Goal: Transaction & Acquisition: Purchase product/service

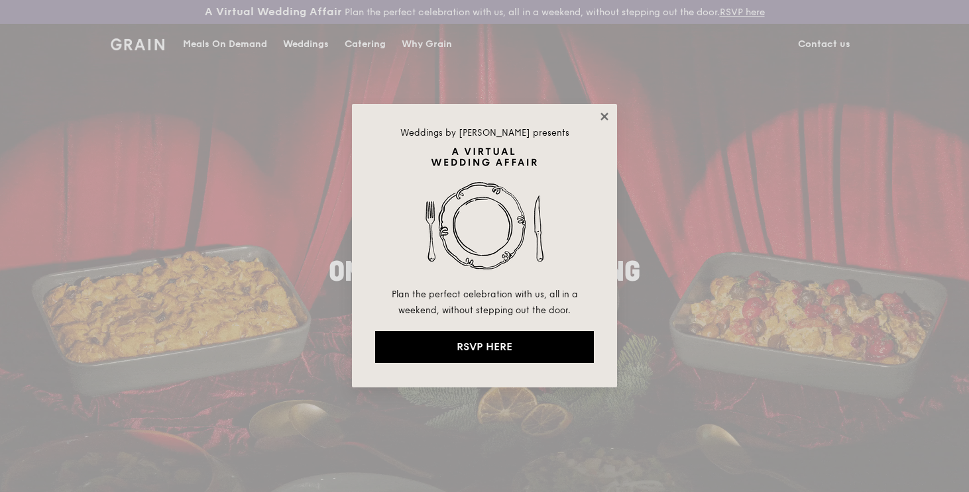
click at [600, 116] on icon at bounding box center [604, 117] width 12 height 12
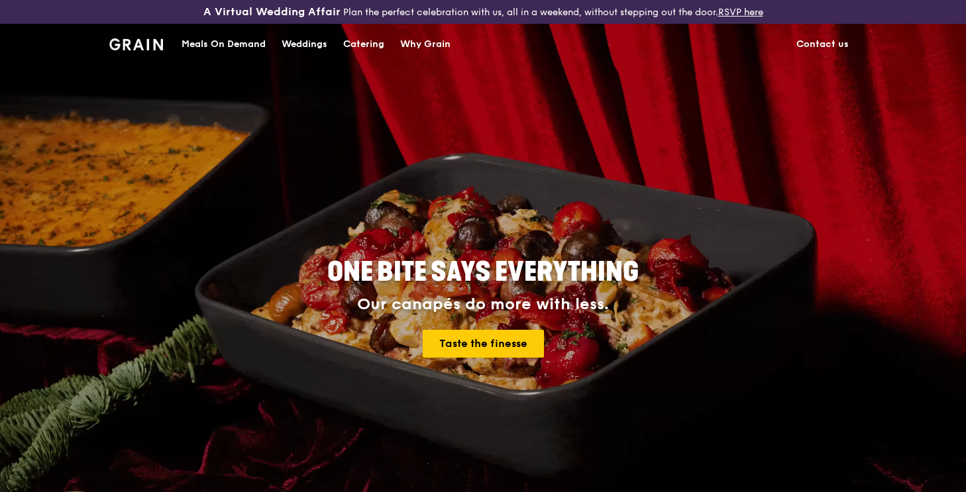
click at [361, 42] on div "Catering" at bounding box center [363, 45] width 41 height 40
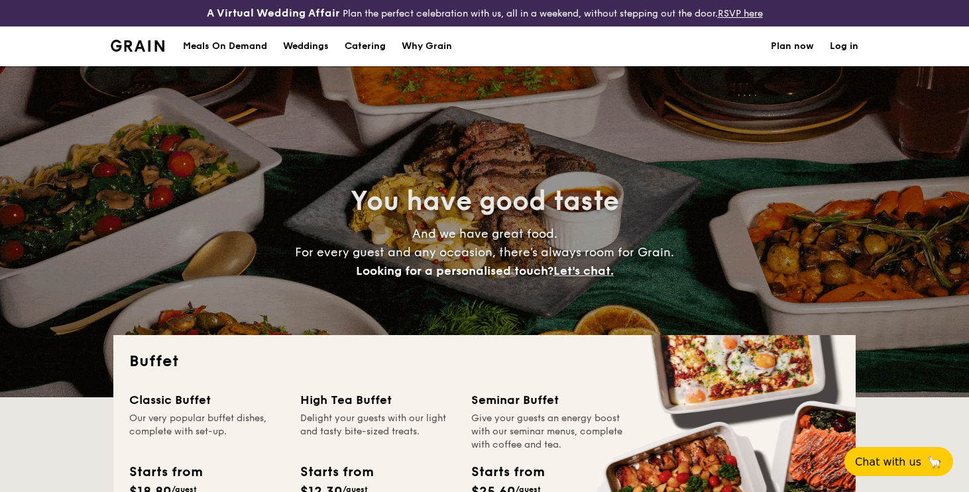
select select
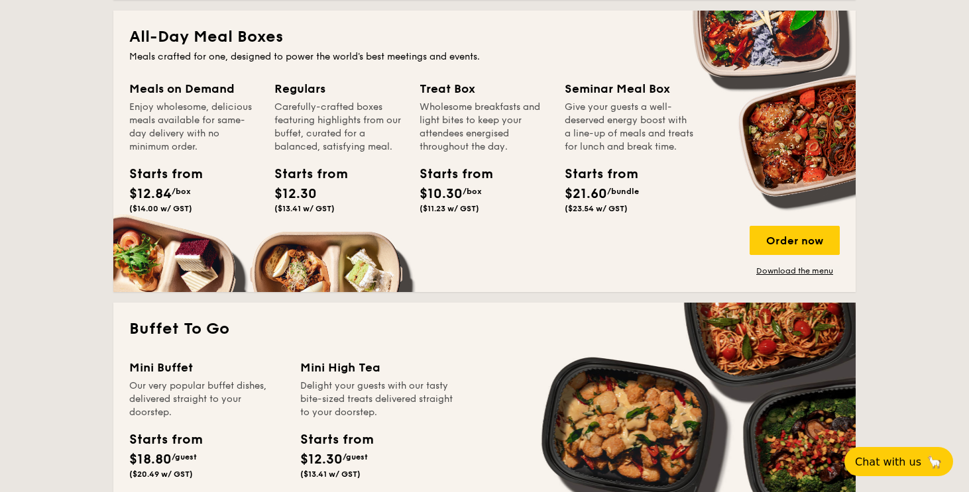
scroll to position [688, 0]
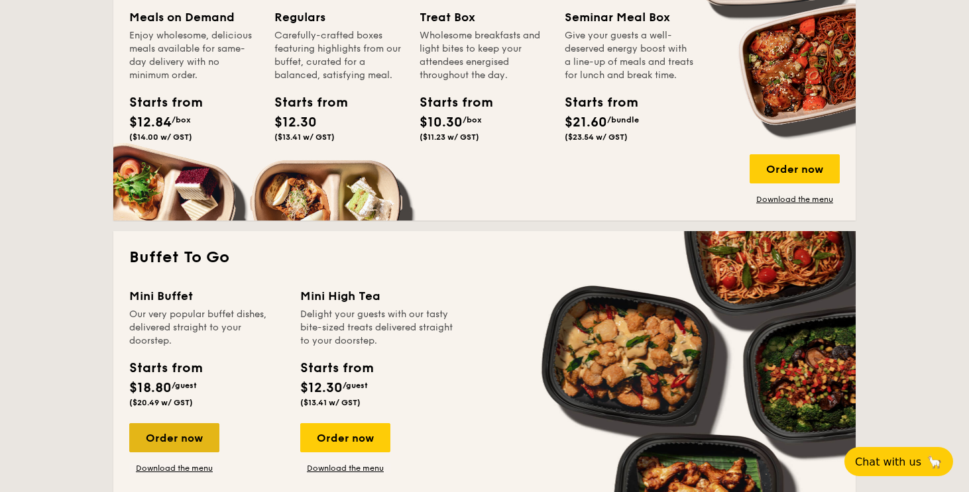
click at [176, 440] on div "Order now" at bounding box center [174, 437] width 90 height 29
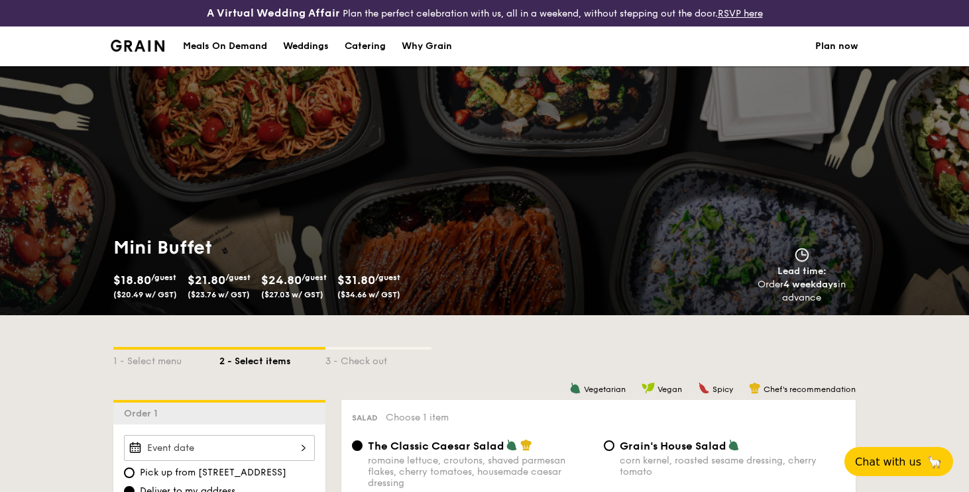
select select
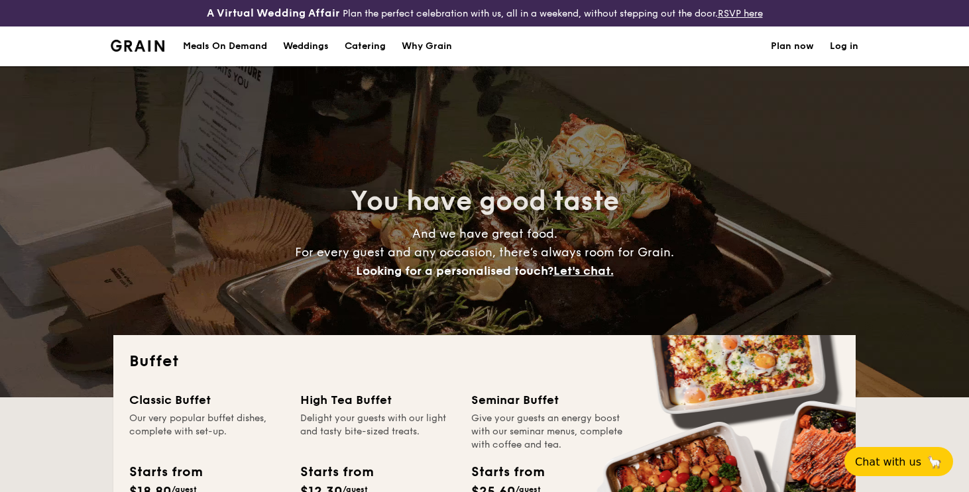
click at [242, 44] on div "Meals On Demand" at bounding box center [225, 46] width 84 height 40
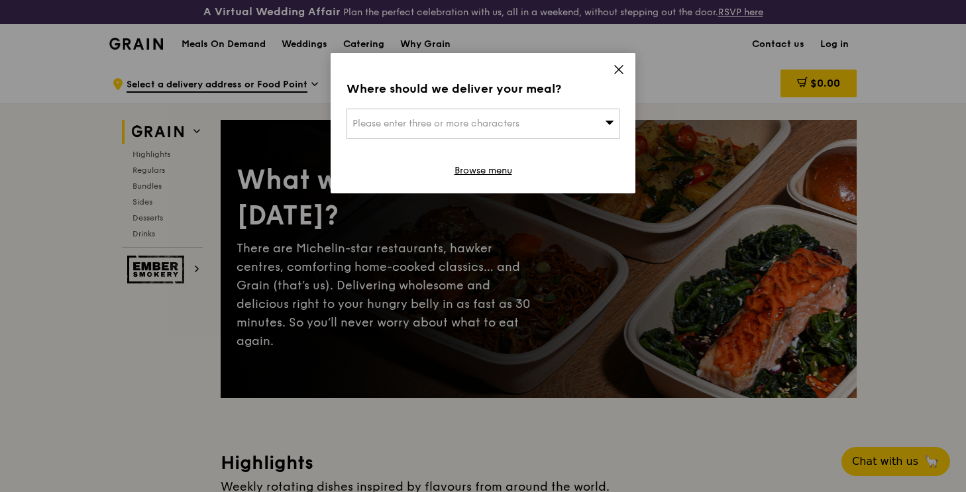
click at [397, 125] on span "Please enter three or more characters" at bounding box center [435, 123] width 167 height 11
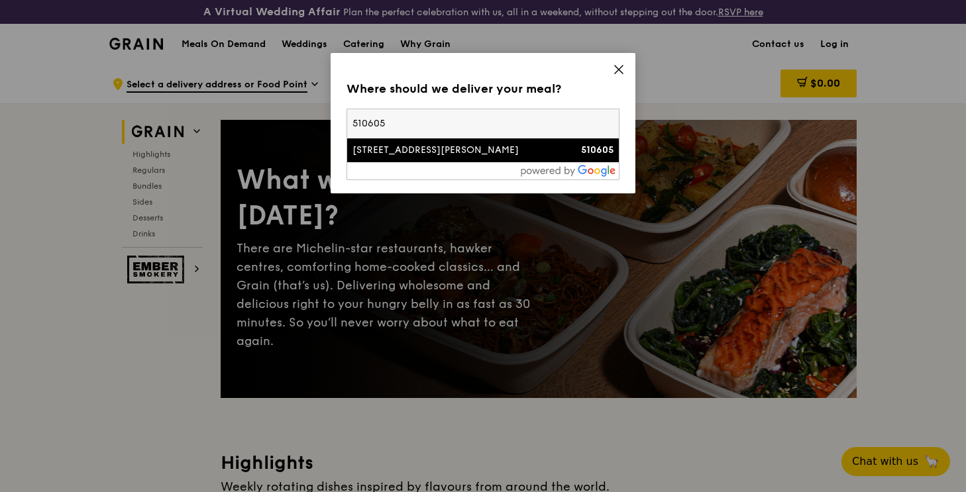
type input "510605"
click at [444, 152] on div "605 Elias Road" at bounding box center [450, 150] width 196 height 13
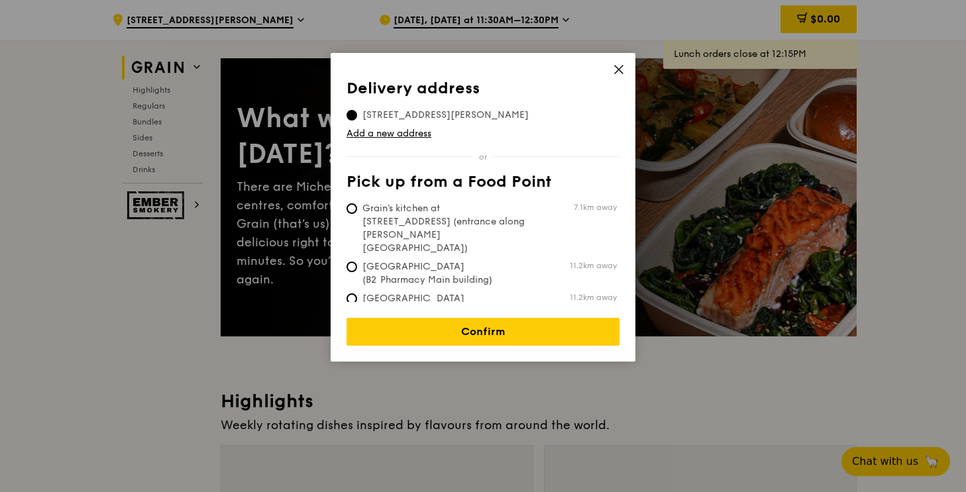
scroll to position [72, 0]
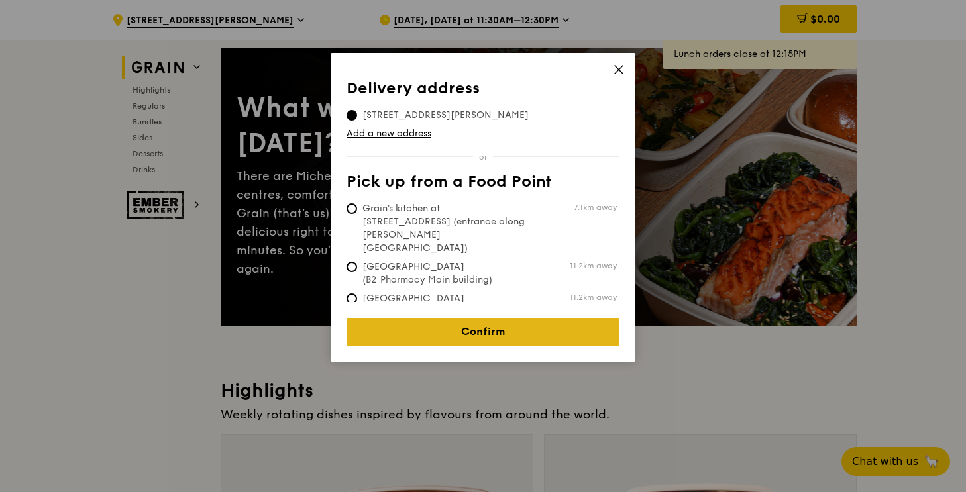
click at [446, 318] on link "Confirm" at bounding box center [482, 332] width 273 height 28
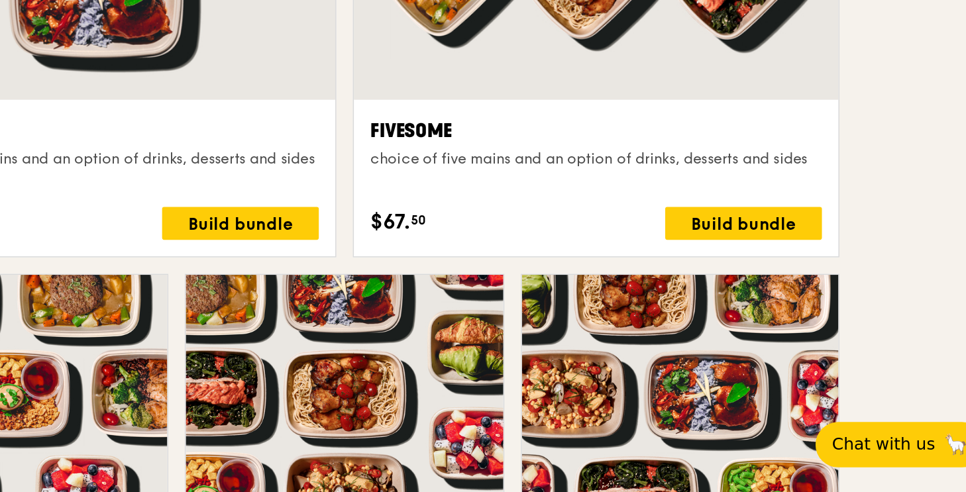
scroll to position [2360, 0]
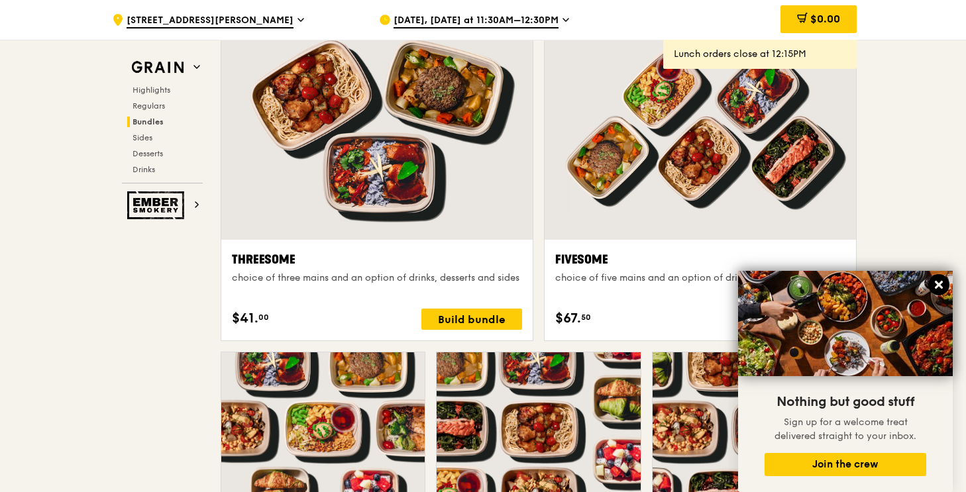
click at [938, 286] on icon at bounding box center [939, 285] width 8 height 8
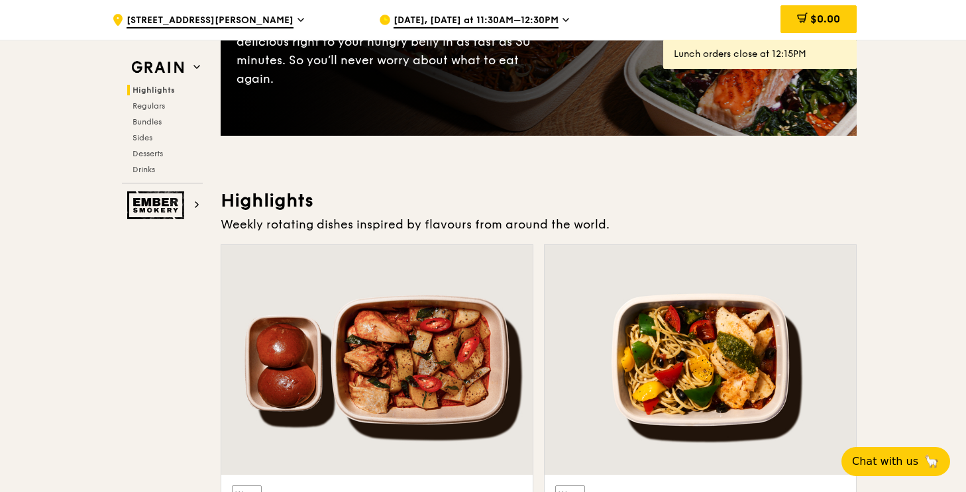
scroll to position [0, 0]
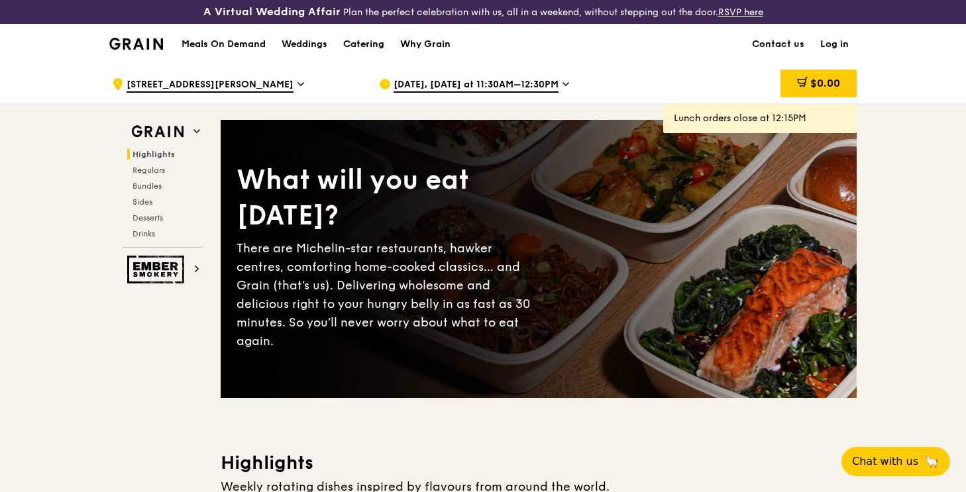
click at [366, 44] on div "Catering" at bounding box center [363, 45] width 41 height 40
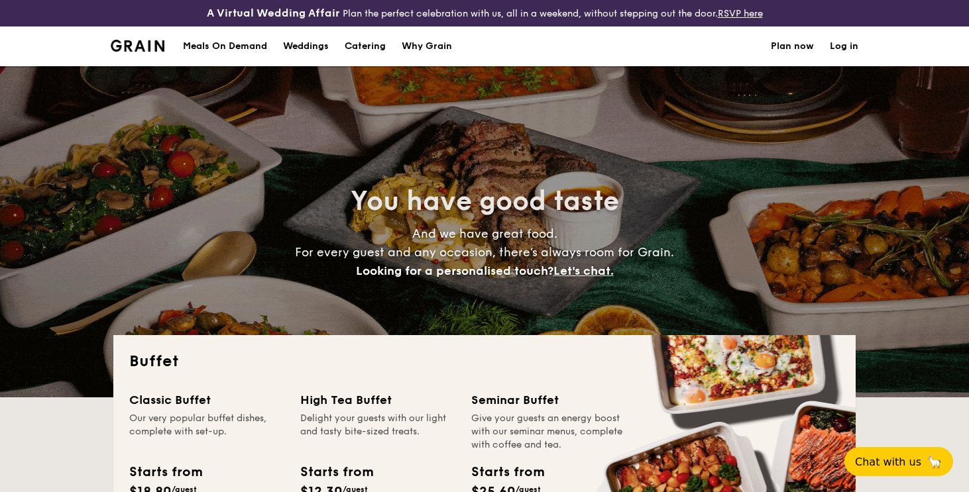
select select
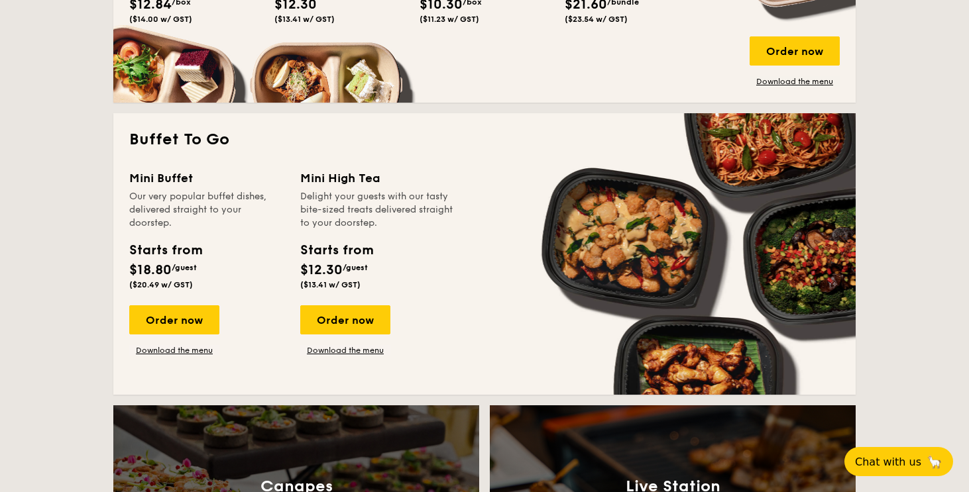
scroll to position [901, 0]
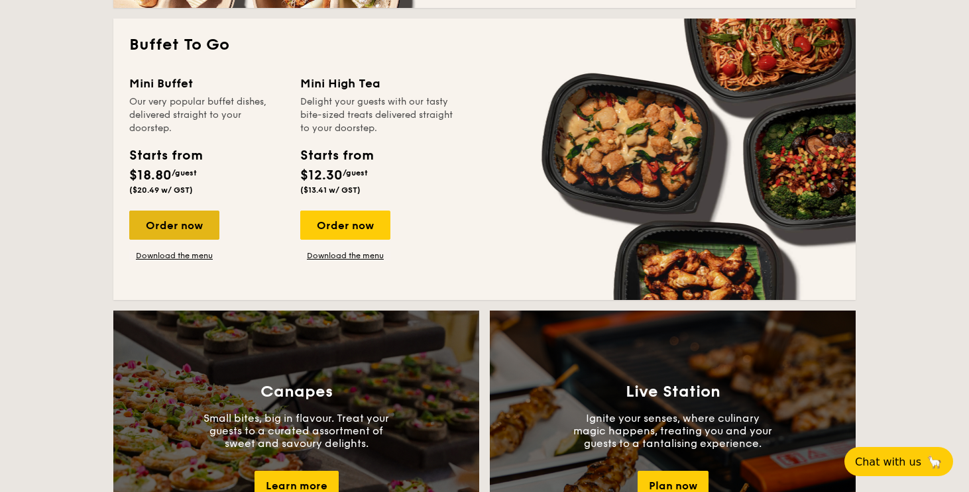
click at [173, 232] on div "Order now" at bounding box center [174, 225] width 90 height 29
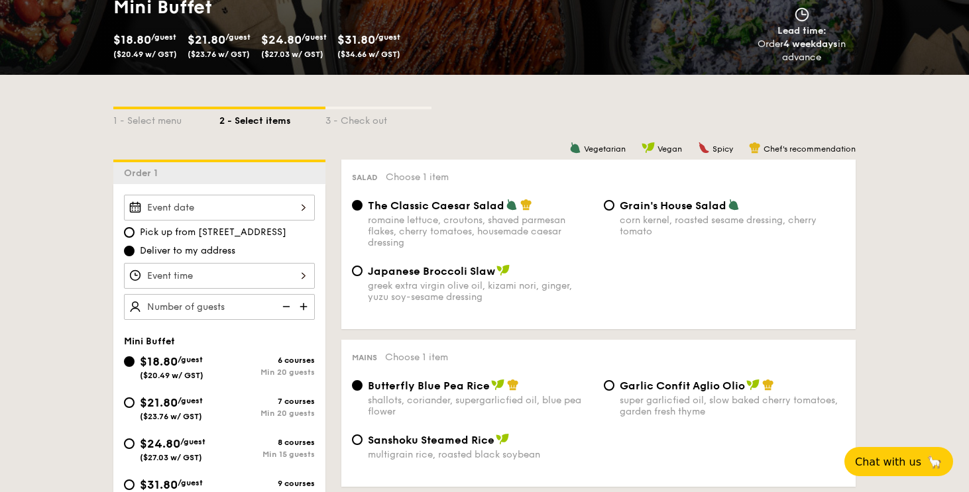
scroll to position [296, 0]
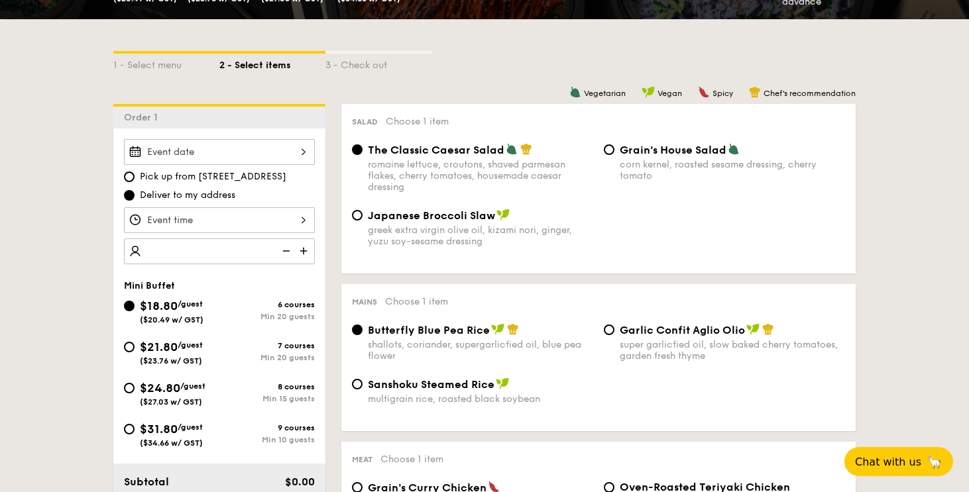
type input "6"
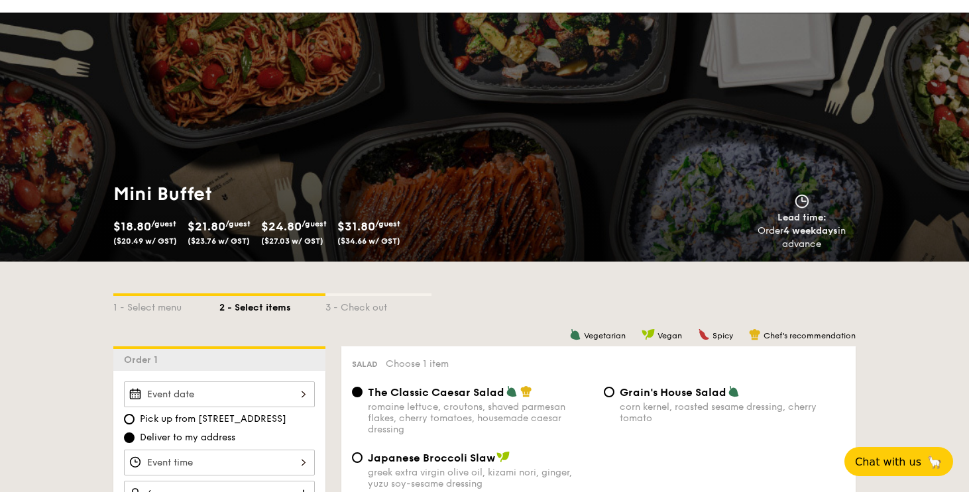
scroll to position [30, 0]
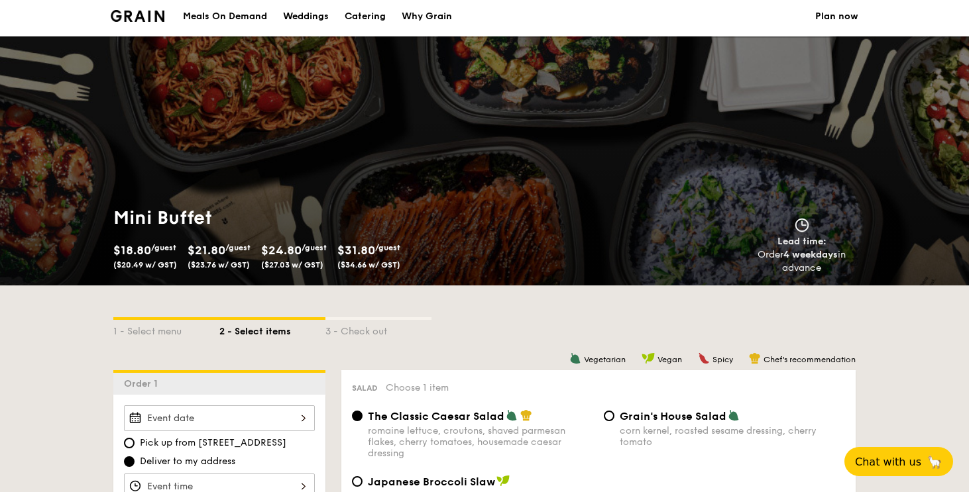
scroll to position [2084, 0]
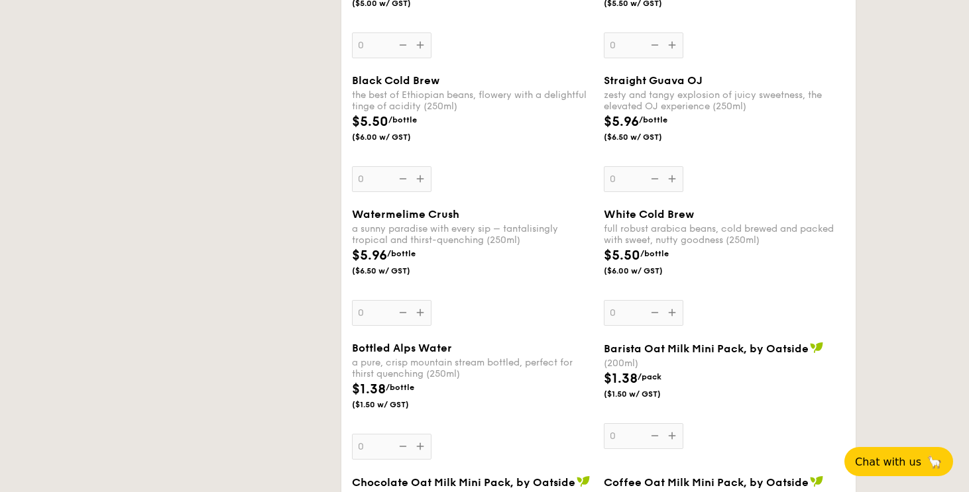
select select
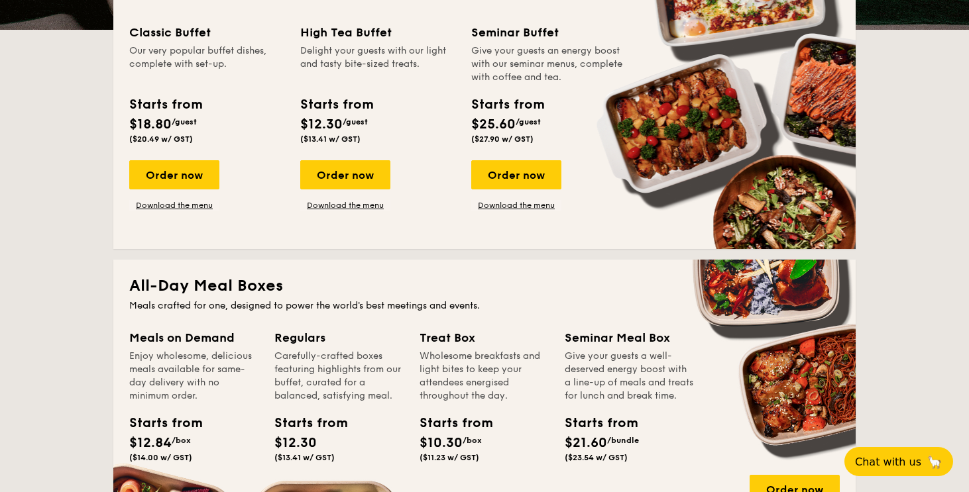
scroll to position [0, 0]
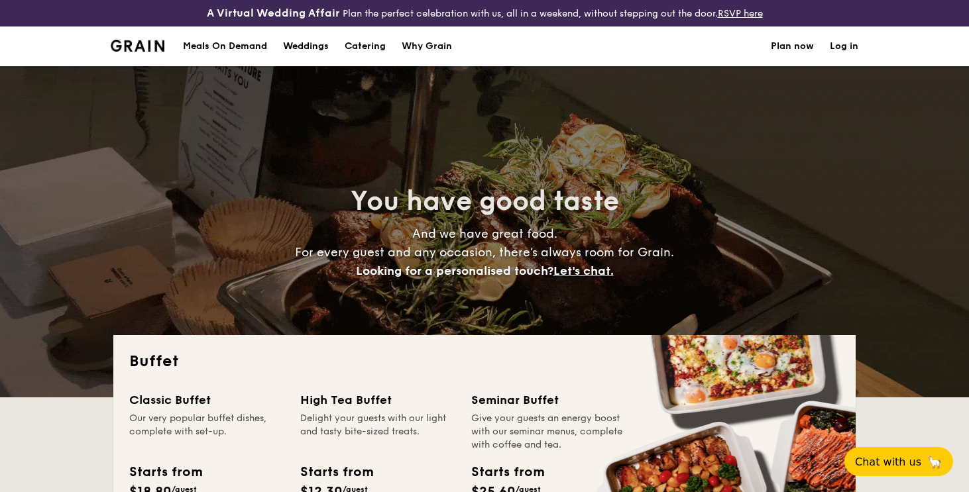
click at [368, 49] on h1 "Catering" at bounding box center [364, 46] width 41 height 40
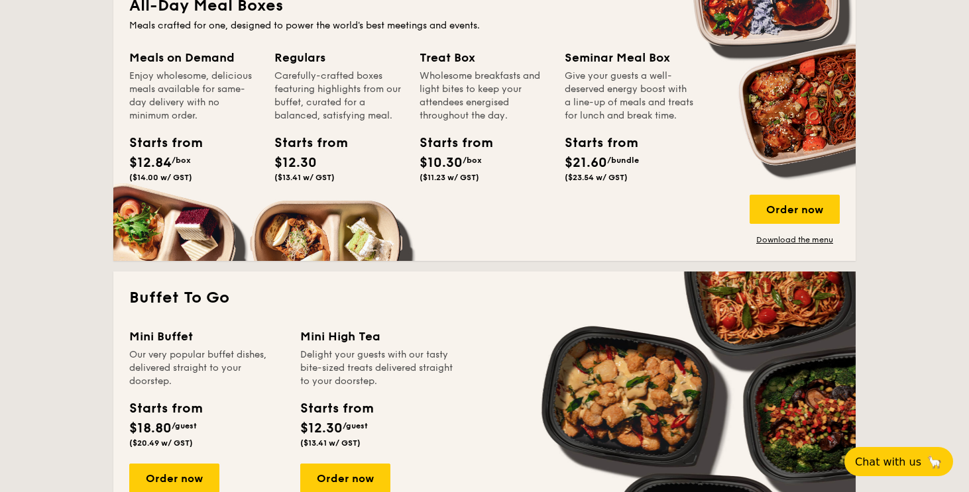
scroll to position [674, 0]
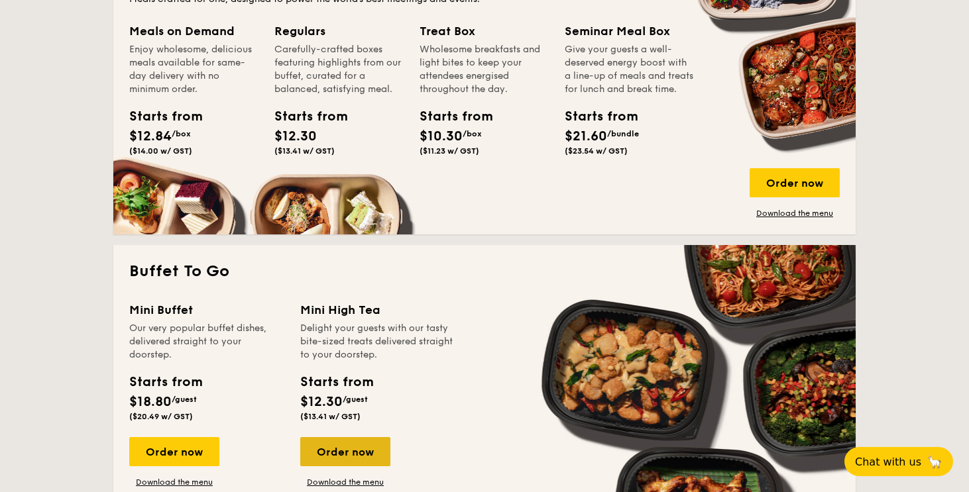
click at [360, 454] on div "Order now" at bounding box center [345, 451] width 90 height 29
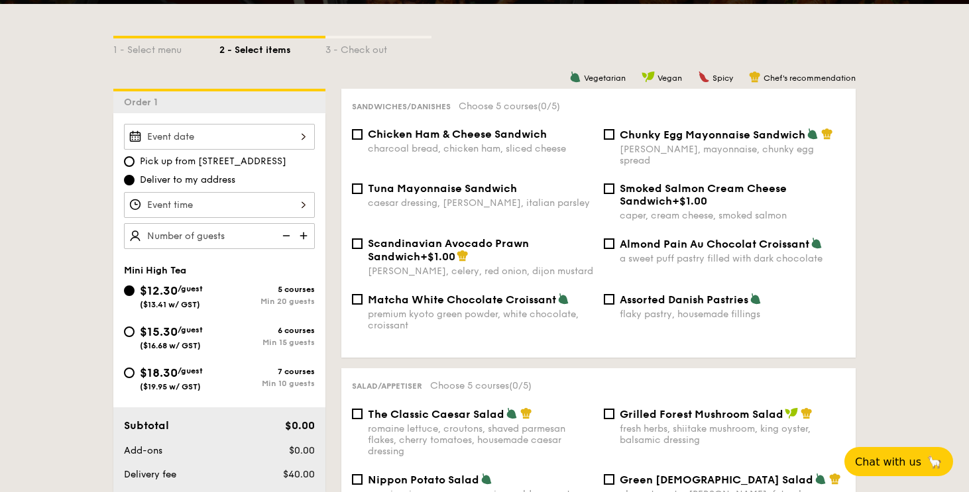
scroll to position [321, 0]
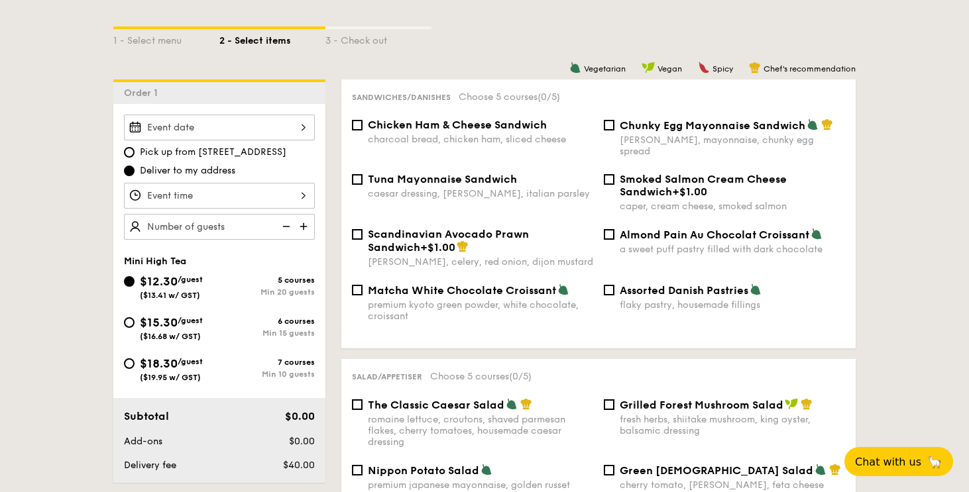
select select
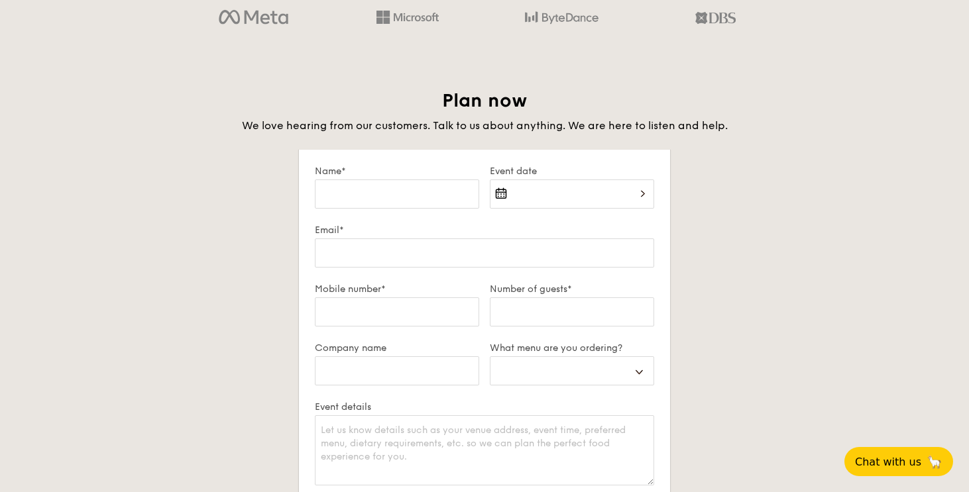
scroll to position [2475, 0]
